Goal: Information Seeking & Learning: Learn about a topic

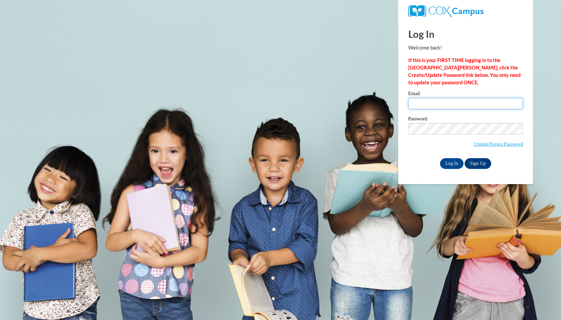
click at [430, 102] on input "Email" at bounding box center [465, 103] width 115 height 11
type input "emilyruthfoster@gmail.com"
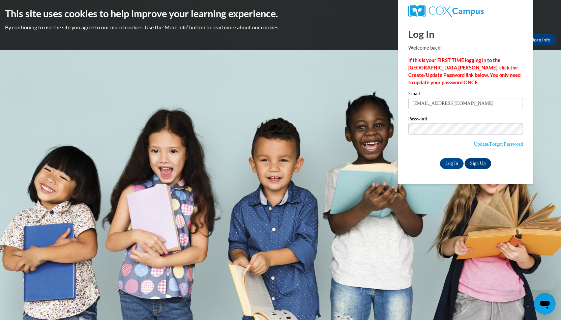
click at [425, 166] on div "Log In Sign Up" at bounding box center [465, 163] width 115 height 11
click at [452, 165] on input "Log In" at bounding box center [452, 163] width 24 height 11
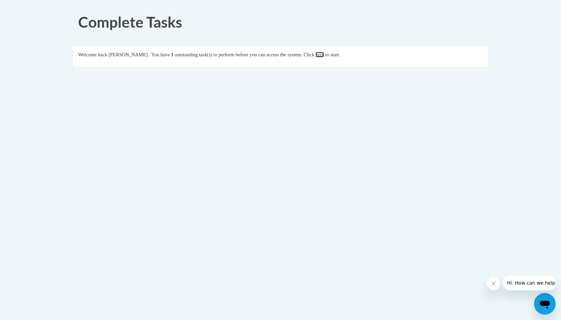
click at [324, 55] on link "here" at bounding box center [320, 54] width 8 height 5
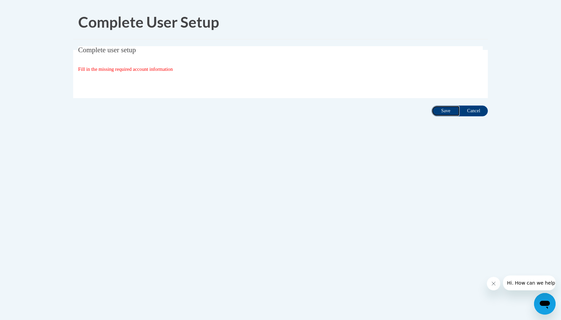
click at [436, 109] on input "Save" at bounding box center [446, 111] width 28 height 11
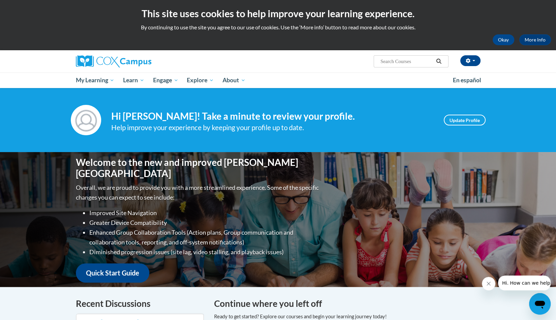
click at [397, 59] on input "Search..." at bounding box center [407, 61] width 54 height 8
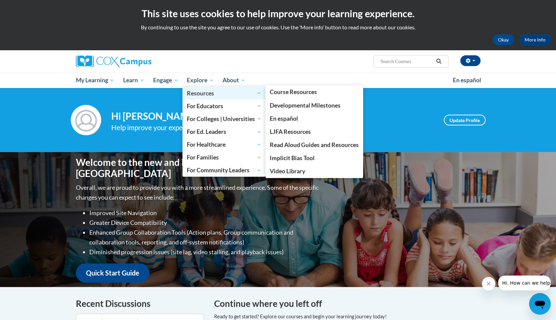
click at [199, 91] on span "Resources" at bounding box center [224, 93] width 75 height 8
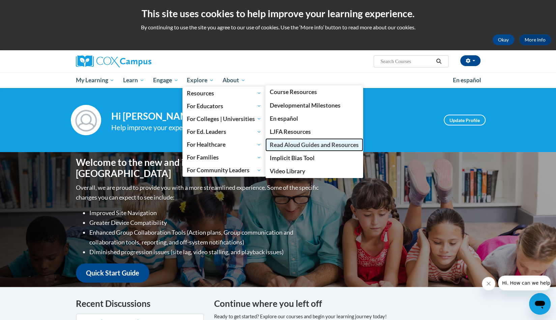
click at [332, 149] on link "Read Aloud Guides and Resources" at bounding box center [314, 144] width 98 height 13
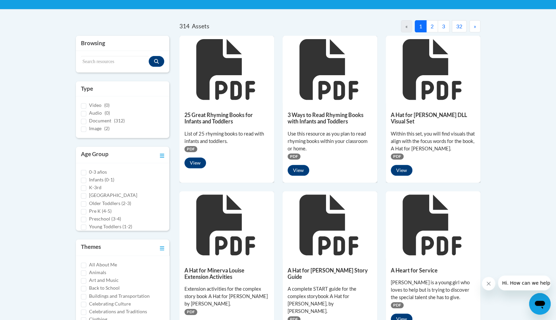
scroll to position [135, 0]
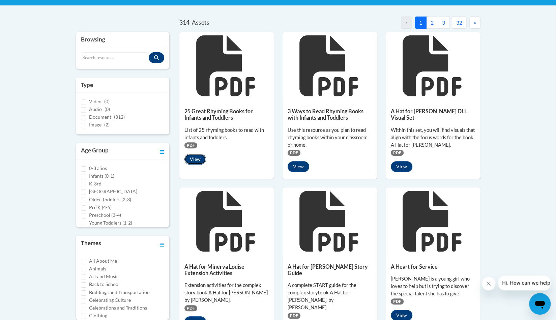
click at [196, 159] on button "View" at bounding box center [195, 159] width 22 height 11
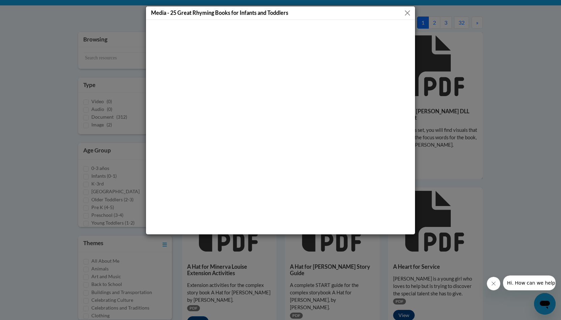
click at [405, 15] on button "Close" at bounding box center [407, 13] width 8 height 8
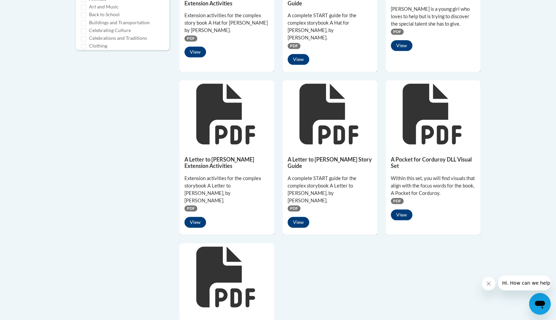
scroll to position [472, 0]
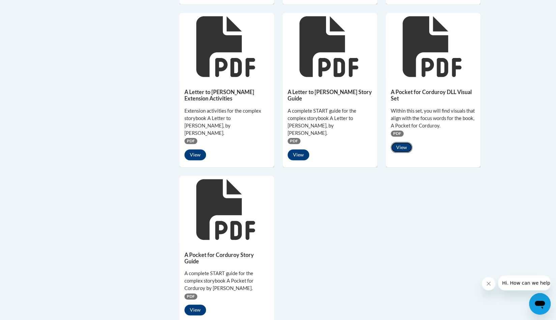
click at [400, 144] on button "View" at bounding box center [402, 147] width 22 height 11
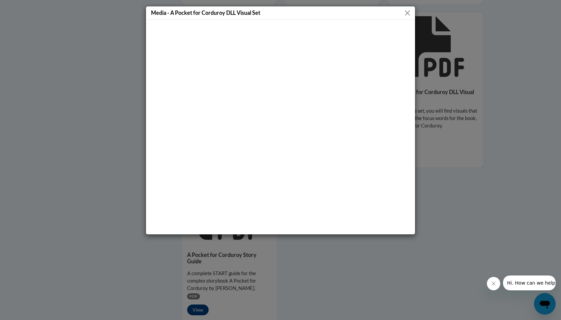
click at [408, 13] on button "Close" at bounding box center [407, 13] width 8 height 8
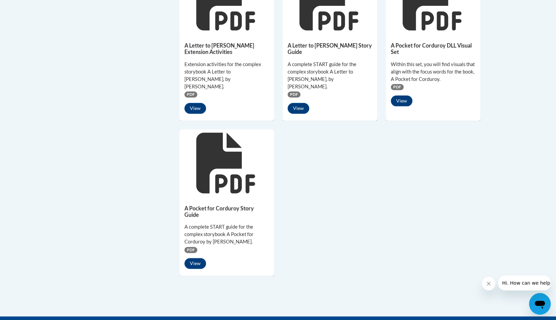
scroll to position [539, 0]
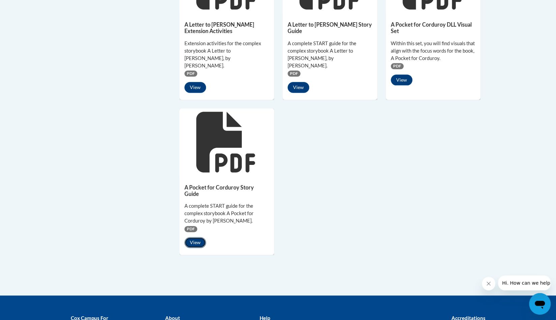
click at [197, 237] on button "View" at bounding box center [195, 242] width 22 height 11
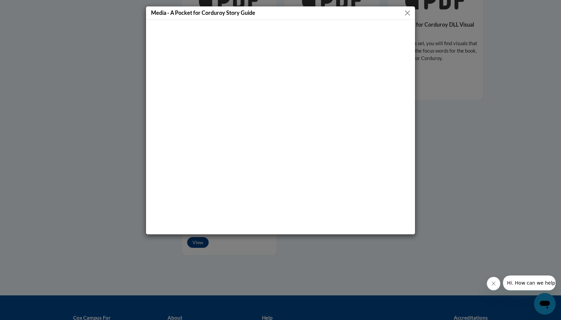
click at [405, 13] on button "Close" at bounding box center [407, 13] width 8 height 8
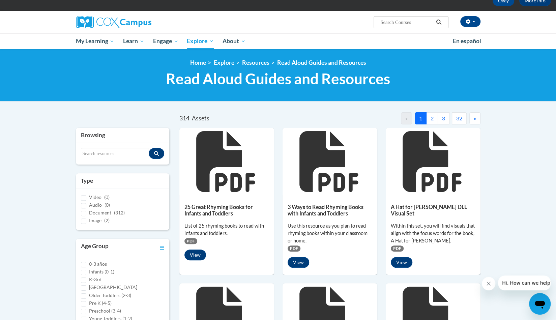
scroll to position [34, 0]
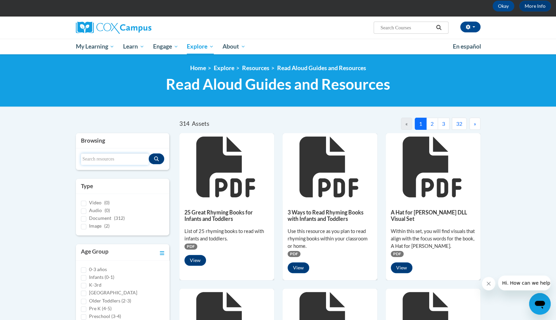
click at [104, 156] on input "Search resources" at bounding box center [115, 158] width 68 height 11
type input "r"
type input "READ"
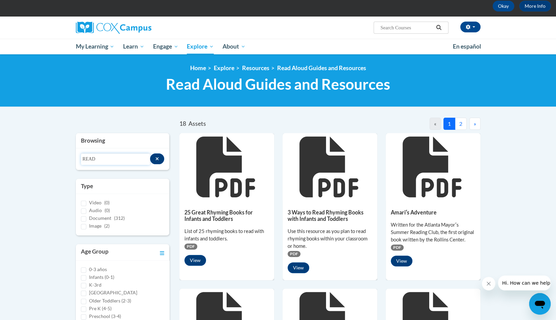
click at [108, 158] on input "READ" at bounding box center [115, 158] width 69 height 11
click at [84, 303] on input "Pre K (4-5)" at bounding box center [83, 303] width 5 height 5
checkbox input "true"
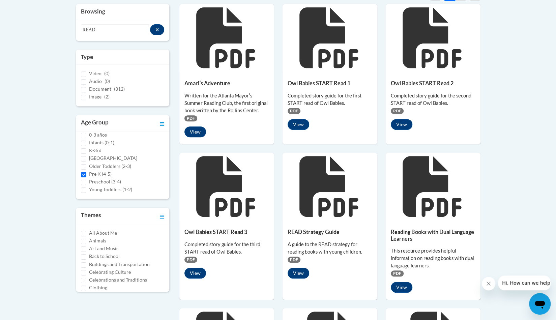
scroll to position [169, 0]
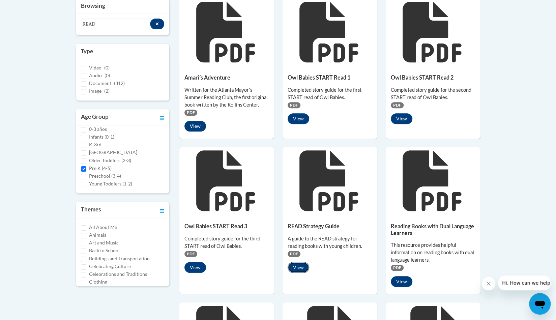
click at [299, 269] on button "View" at bounding box center [299, 267] width 22 height 11
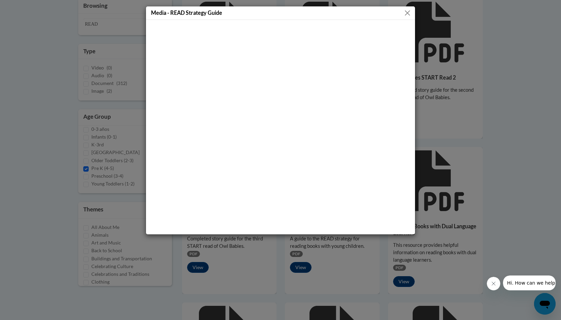
click at [407, 10] on button "Close" at bounding box center [407, 13] width 8 height 8
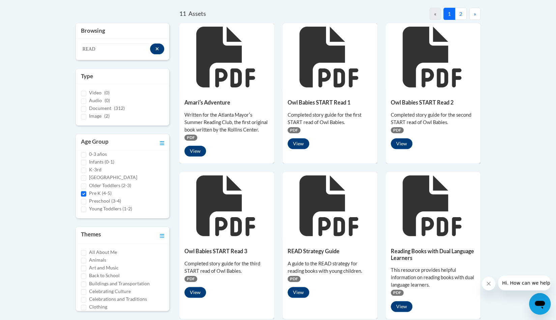
scroll to position [101, 0]
